Goal: Transaction & Acquisition: Subscribe to service/newsletter

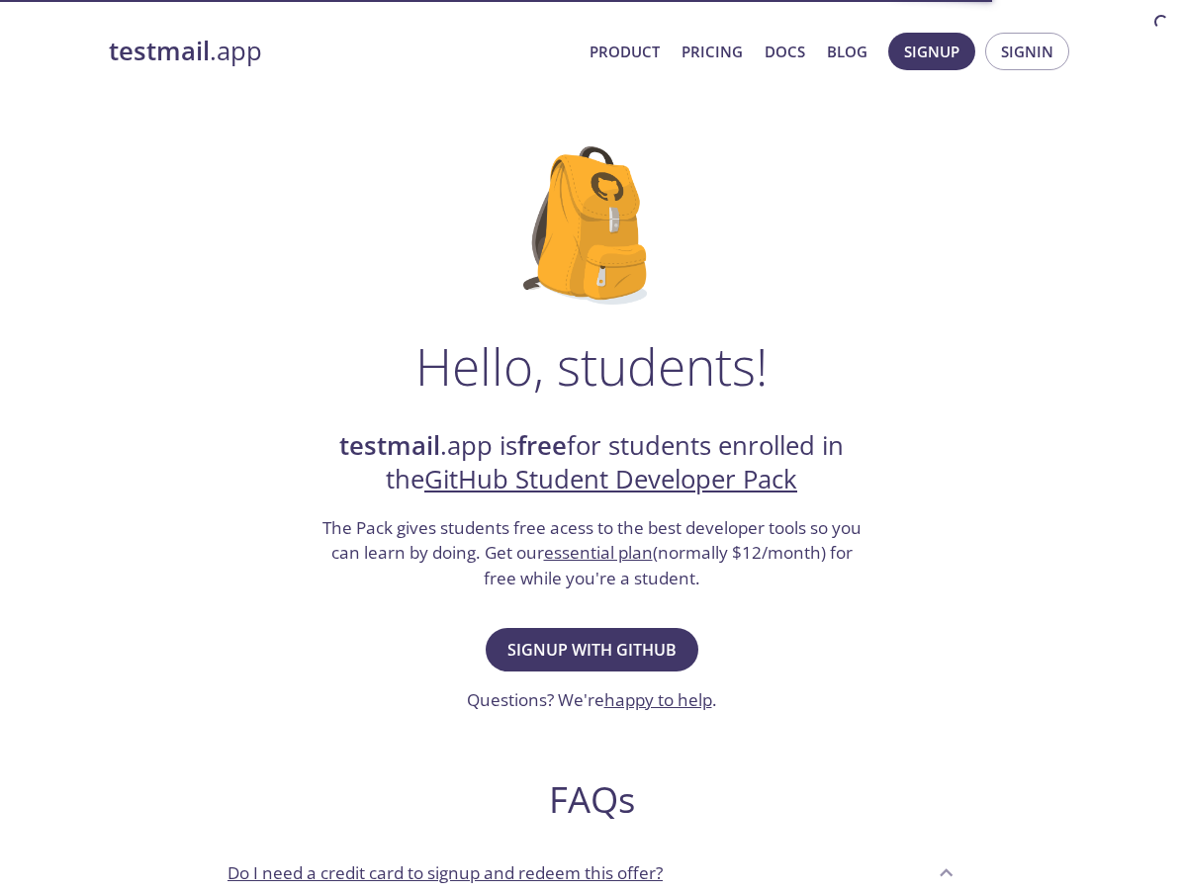
scroll to position [99, 0]
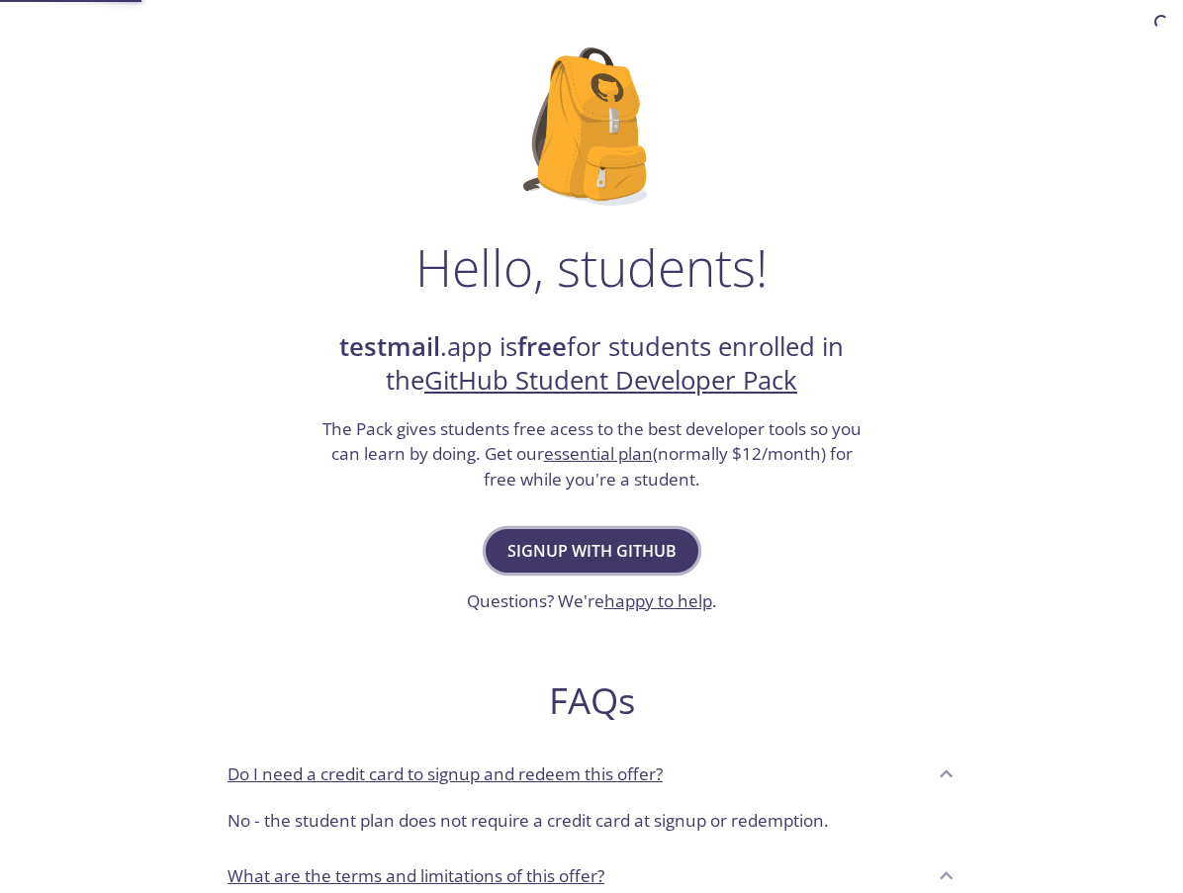
click at [603, 540] on span "Signup with GitHub" at bounding box center [592, 551] width 169 height 28
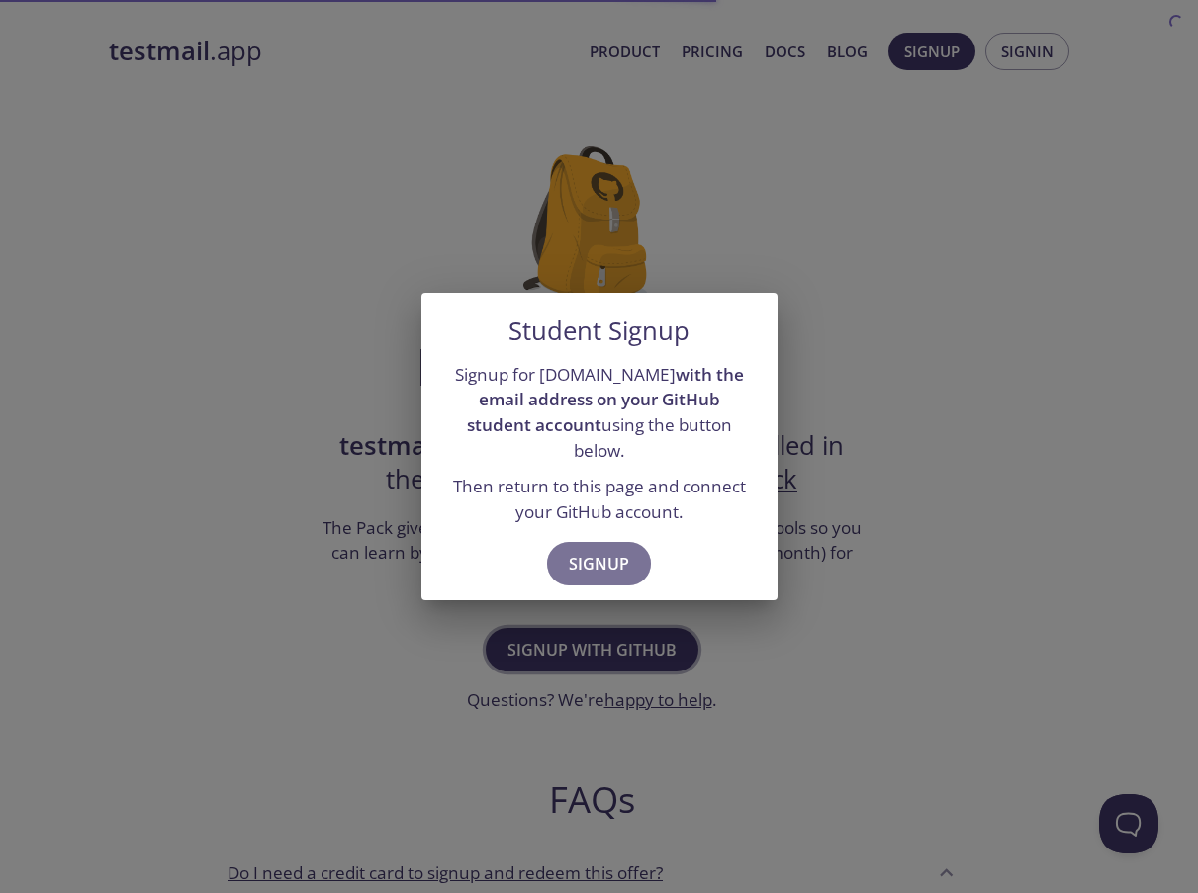
click at [603, 550] on span "Signup" at bounding box center [599, 564] width 60 height 28
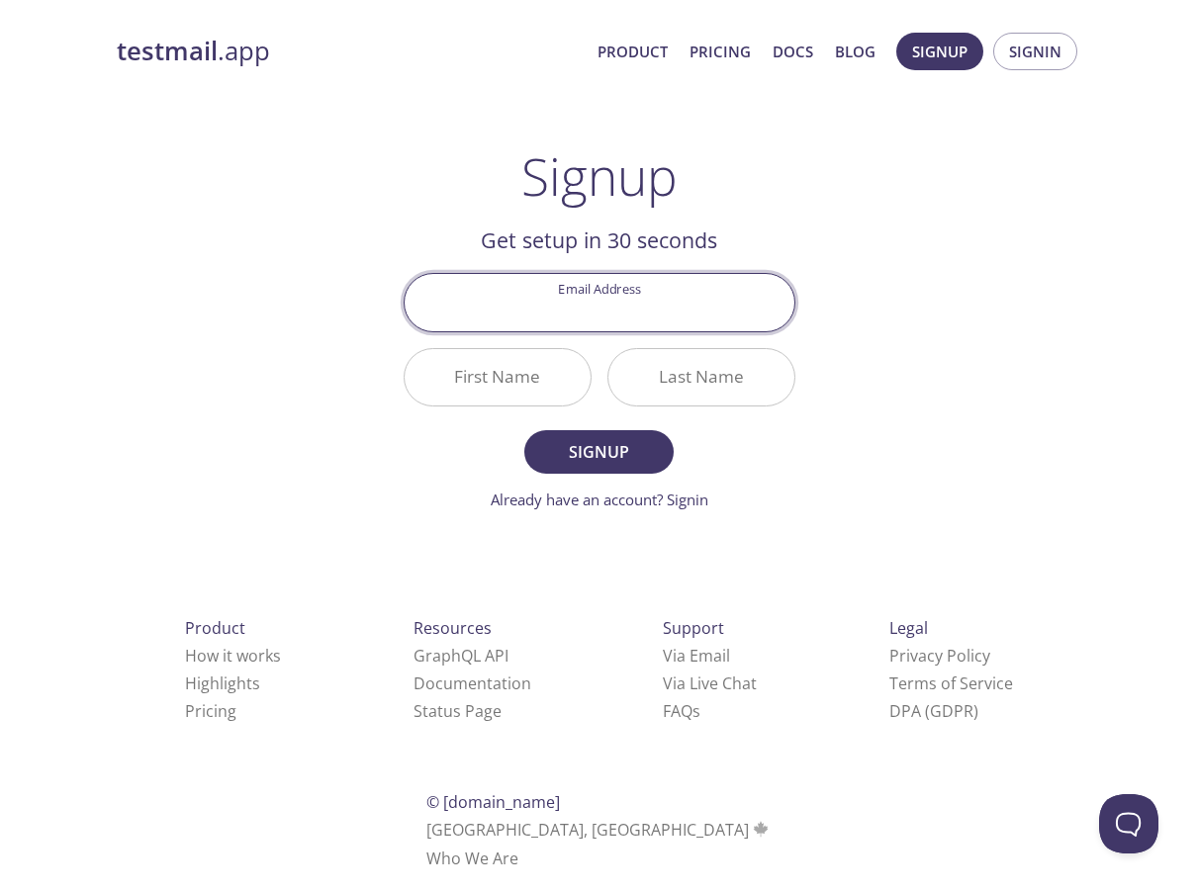
click at [629, 316] on input "Email Address" at bounding box center [600, 302] width 390 height 56
type input "[EMAIL_ADDRESS][DOMAIN_NAME]"
type input "[PERSON_NAME]"
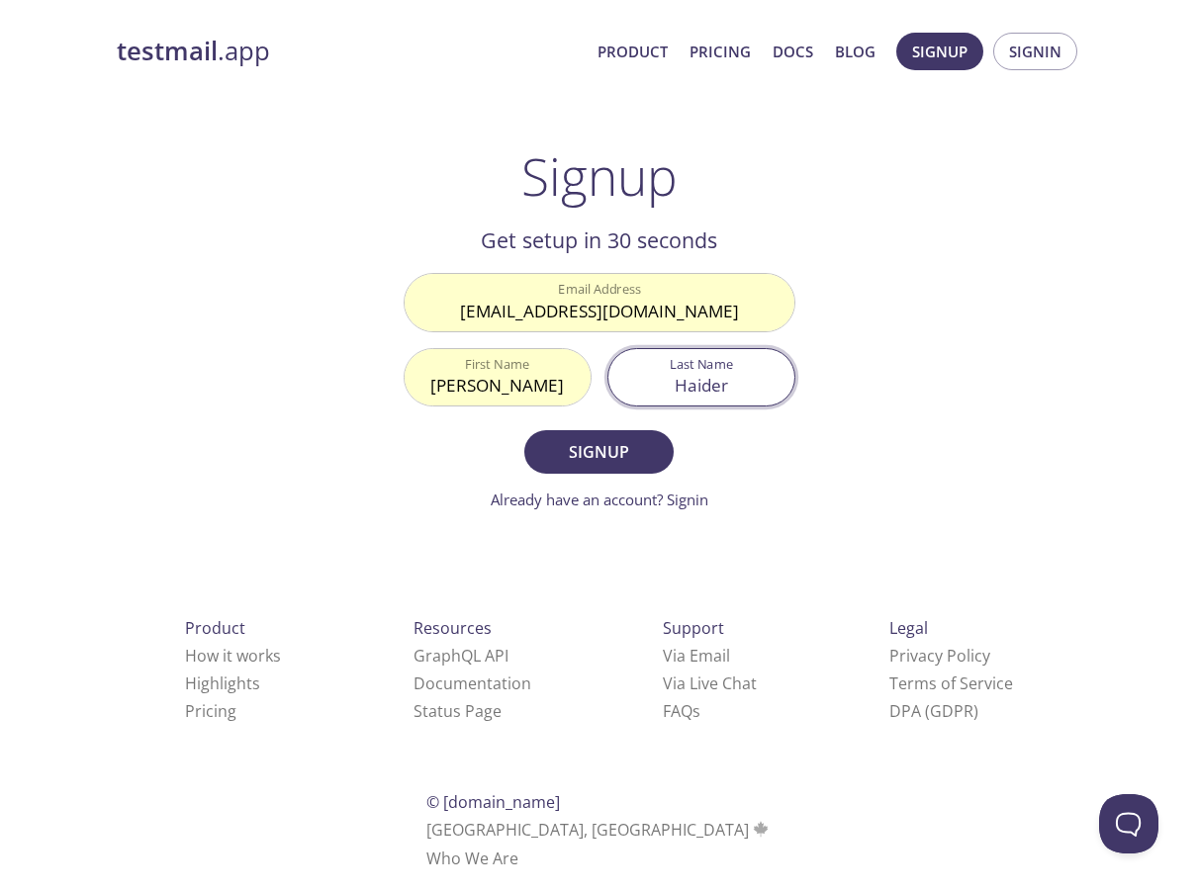
type input "Haider"
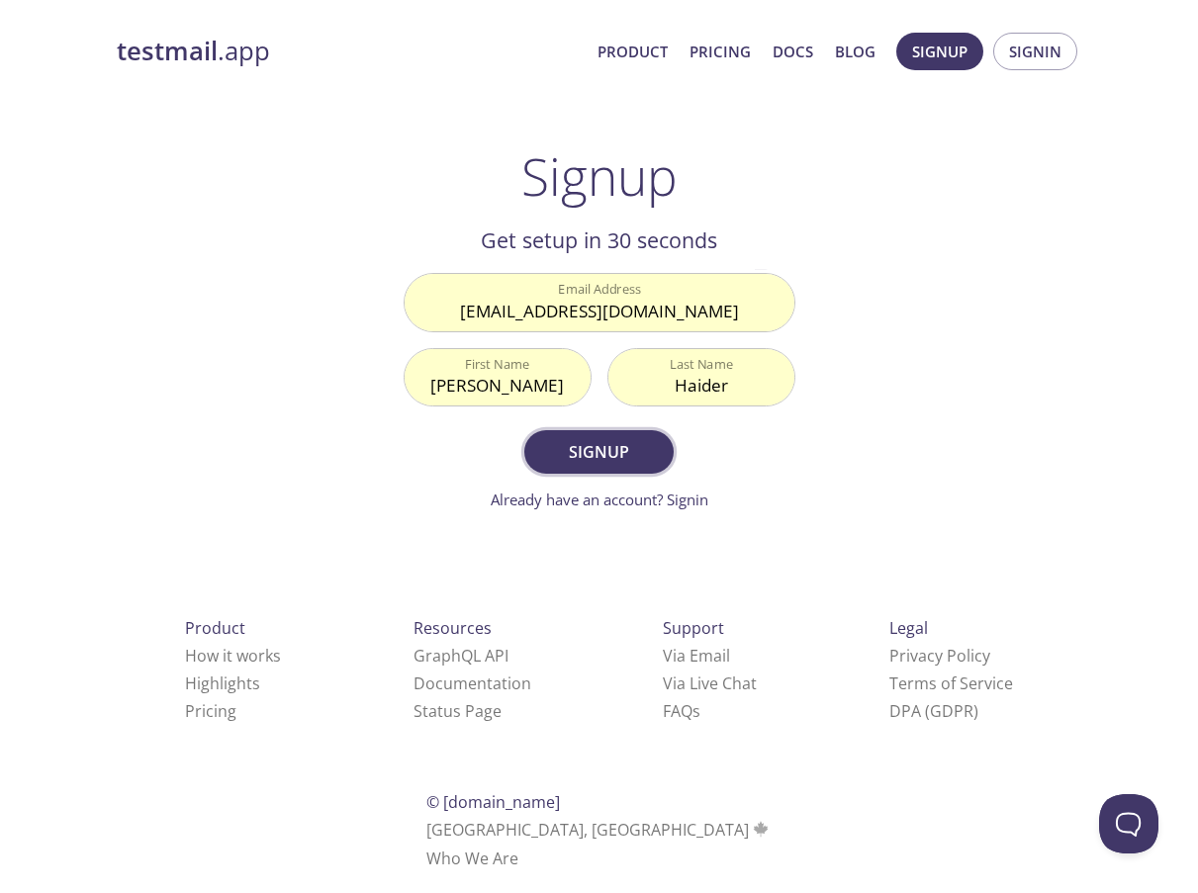
click at [598, 450] on span "Signup" at bounding box center [598, 452] width 105 height 28
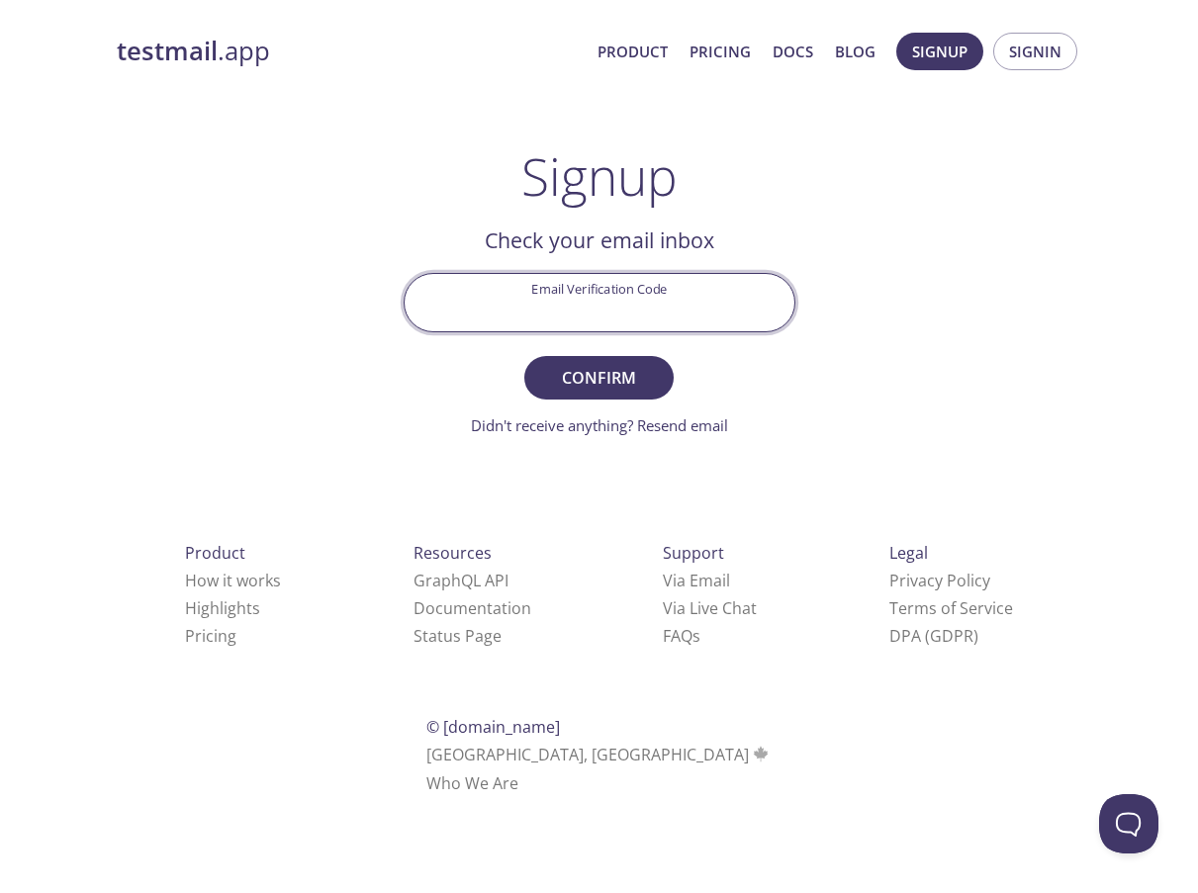
click at [567, 297] on input "Email Verification Code" at bounding box center [600, 302] width 390 height 56
paste input "JT7WFWY"
type input "JT7WFWY"
click at [626, 359] on button "Confirm" at bounding box center [598, 378] width 148 height 44
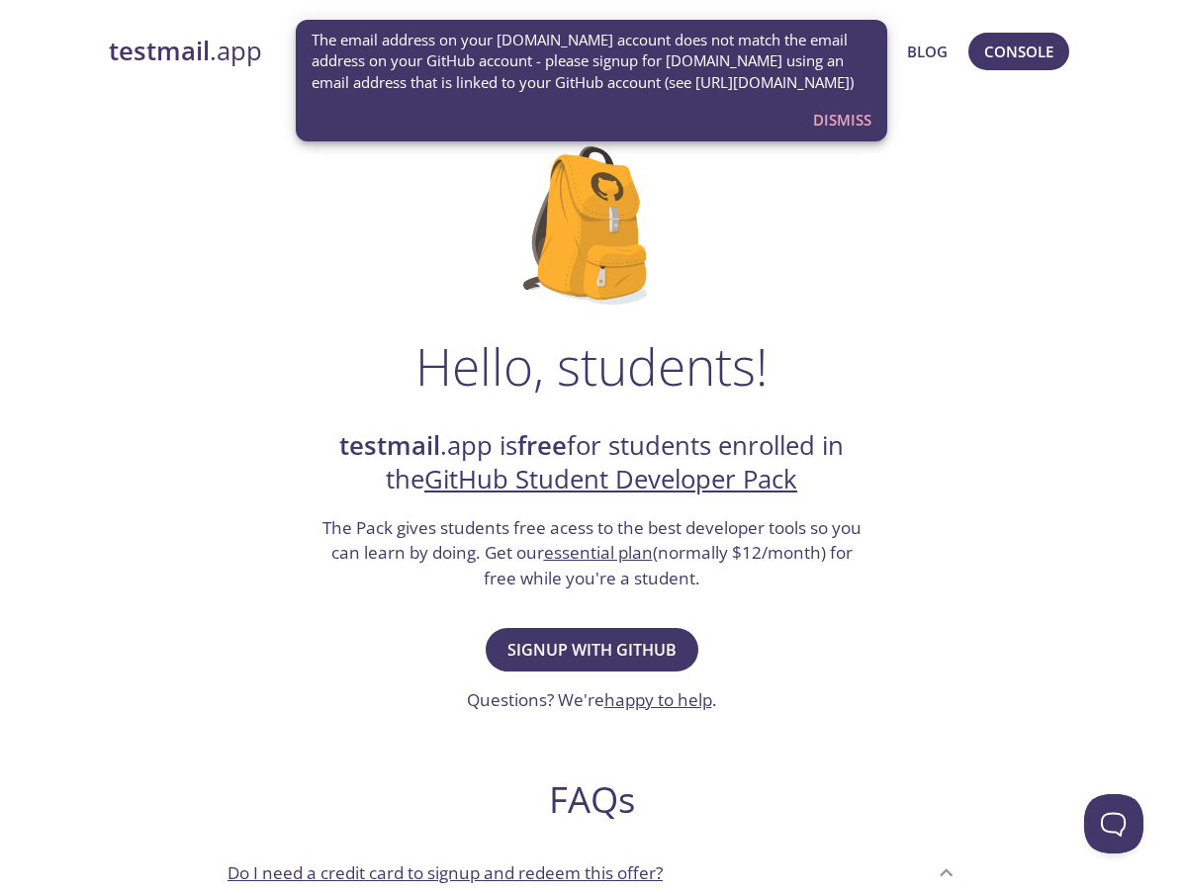
drag, startPoint x: 312, startPoint y: 104, endPoint x: 551, endPoint y: 100, distance: 239.5
click at [551, 93] on span "The email address on your testmail.app account does not match the email address…" at bounding box center [592, 61] width 560 height 63
click at [844, 133] on span "Dismiss" at bounding box center [842, 120] width 58 height 26
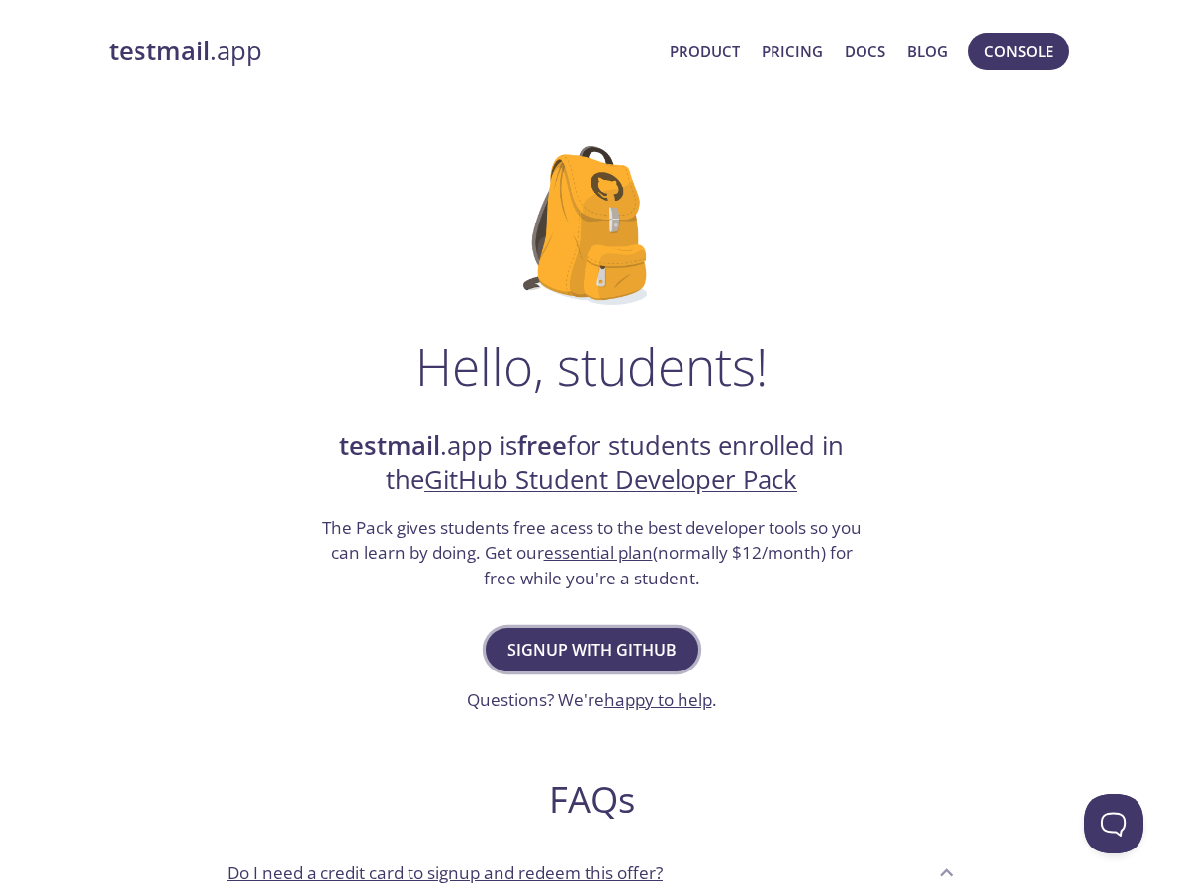
click at [596, 650] on span "Signup with GitHub" at bounding box center [592, 650] width 169 height 28
